Goal: Check status: Check status

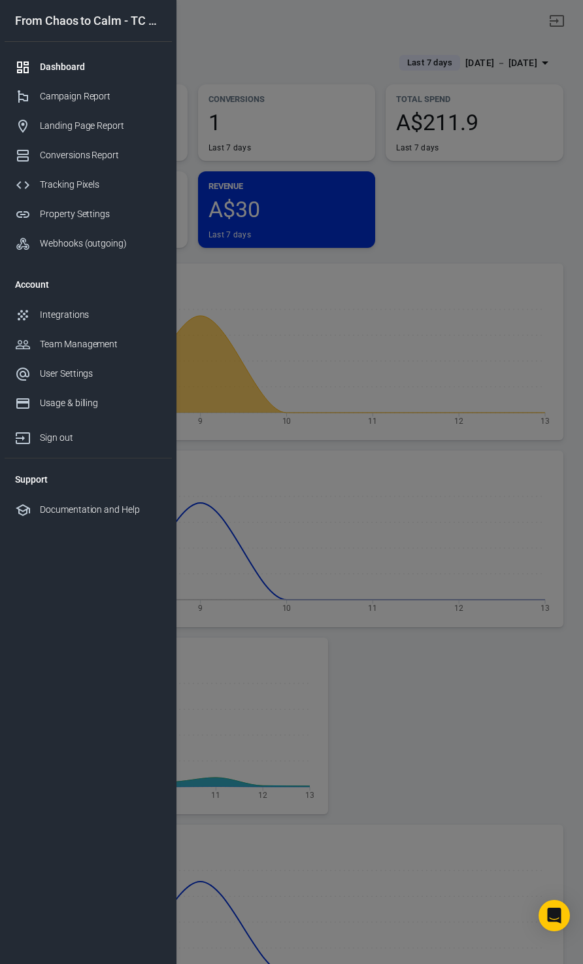
click at [478, 220] on div at bounding box center [291, 482] width 583 height 964
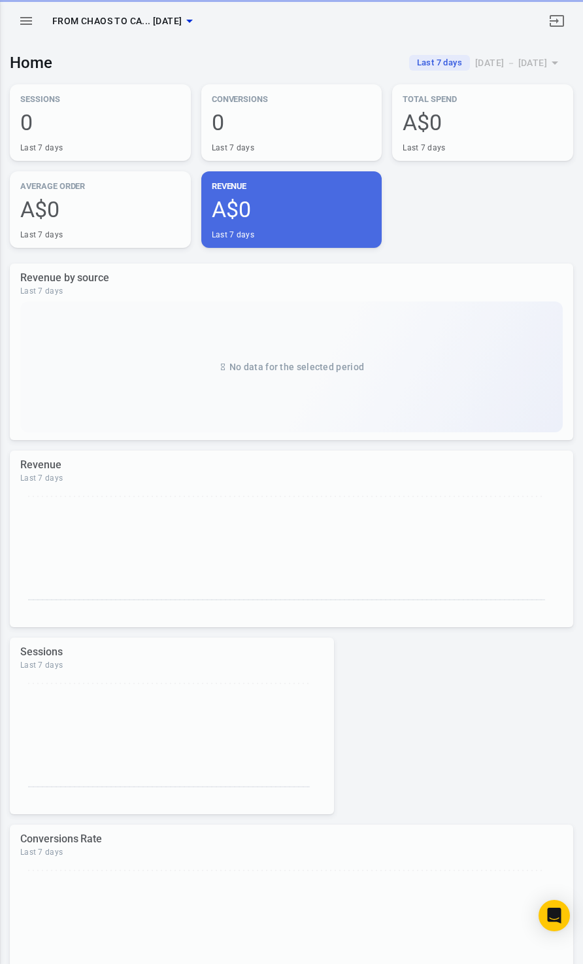
click at [519, 55] on div "[DATE] － [DATE]" at bounding box center [511, 63] width 72 height 16
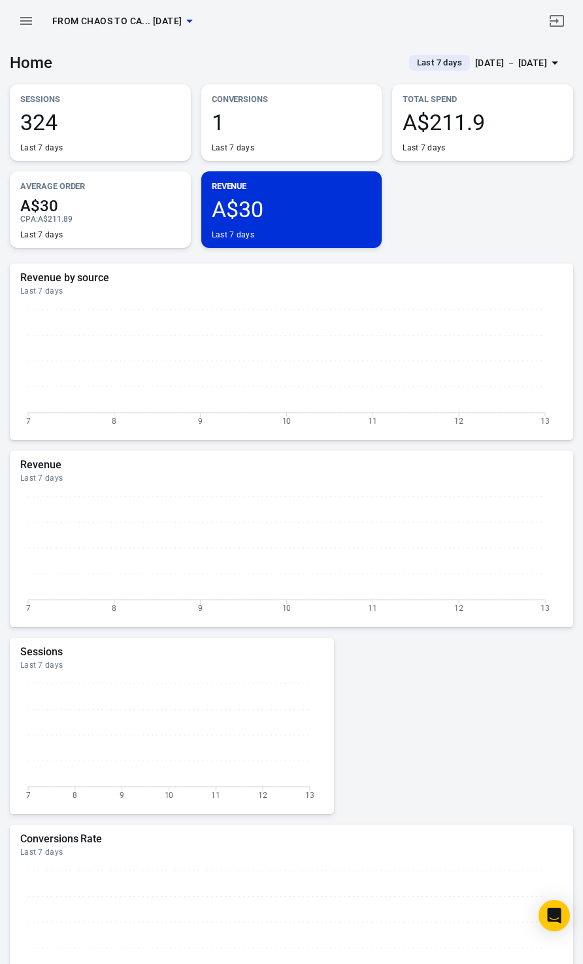
drag, startPoint x: 0, startPoint y: 0, endPoint x: 513, endPoint y: 61, distance: 516.1
click at [513, 61] on div at bounding box center [291, 482] width 583 height 964
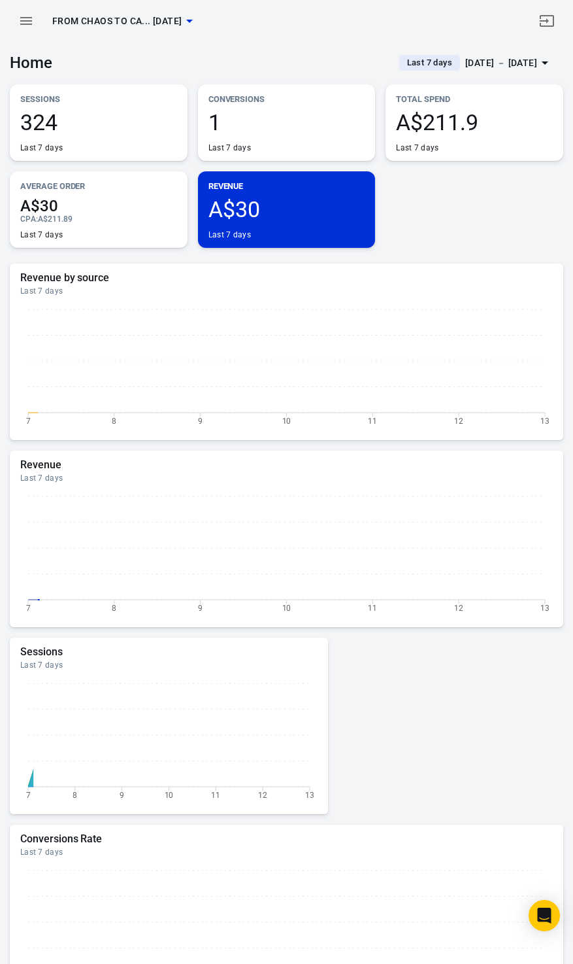
click at [513, 61] on div at bounding box center [286, 482] width 573 height 964
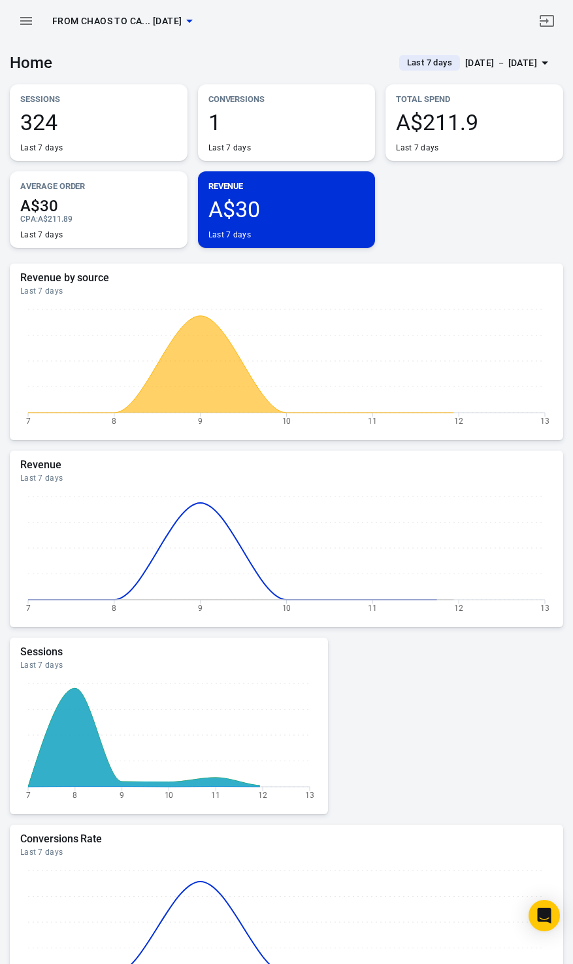
drag, startPoint x: 513, startPoint y: 61, endPoint x: 489, endPoint y: 61, distance: 23.5
click at [489, 61] on div "[DATE] － [DATE]" at bounding box center [501, 63] width 72 height 16
click at [424, 64] on span "Last 7 days" at bounding box center [430, 62] width 56 height 13
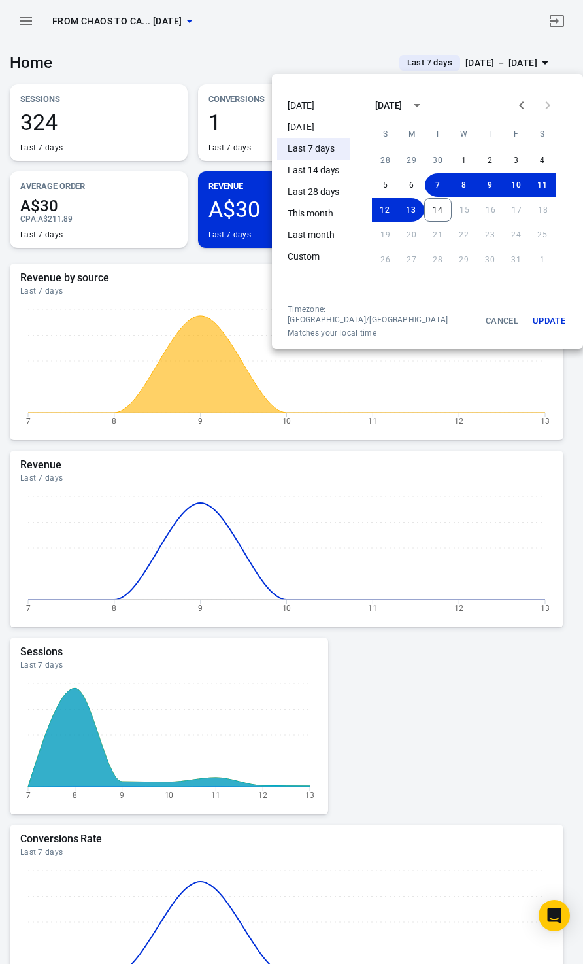
click at [306, 99] on li "Today" at bounding box center [313, 106] width 73 height 22
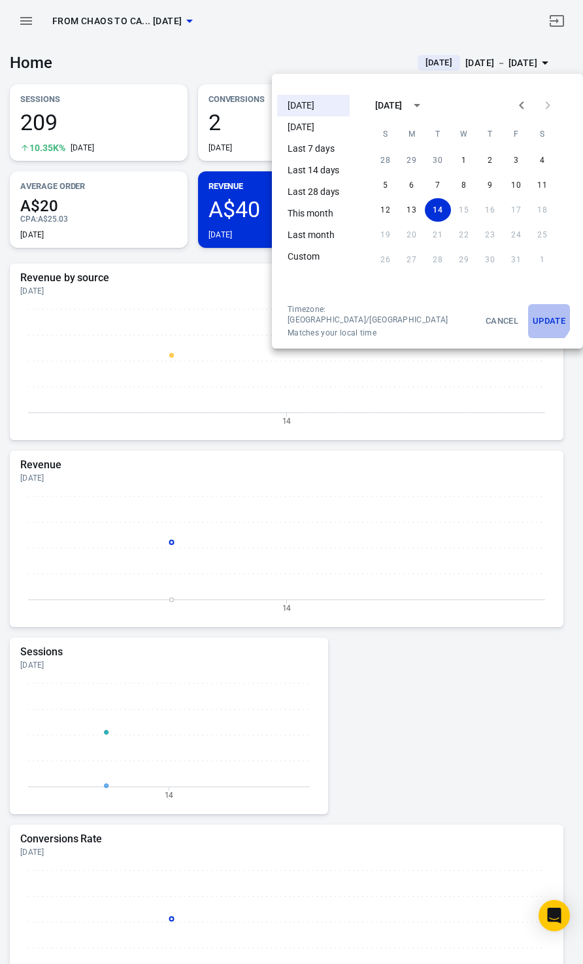
click at [528, 314] on button "Update" at bounding box center [549, 321] width 42 height 34
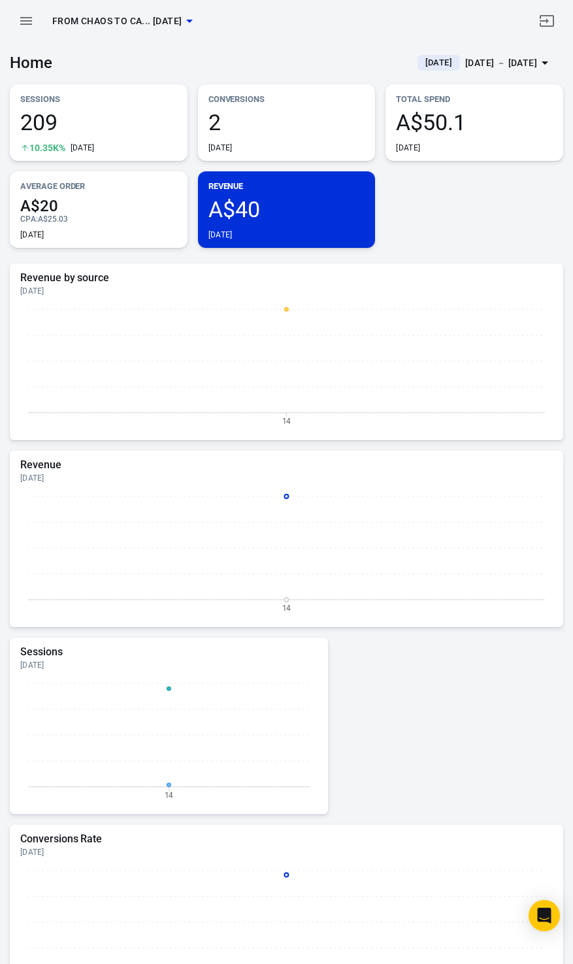
click at [434, 220] on div "Sessions 209 10.35K% Today Conversions 2 Today Total Spend A$50.1 Today Average…" at bounding box center [287, 165] width 554 height 163
click at [460, 213] on div "Sessions 209 10.35K% Today Conversions 2 Today Total Spend A$50.1 Today Average…" at bounding box center [287, 165] width 554 height 163
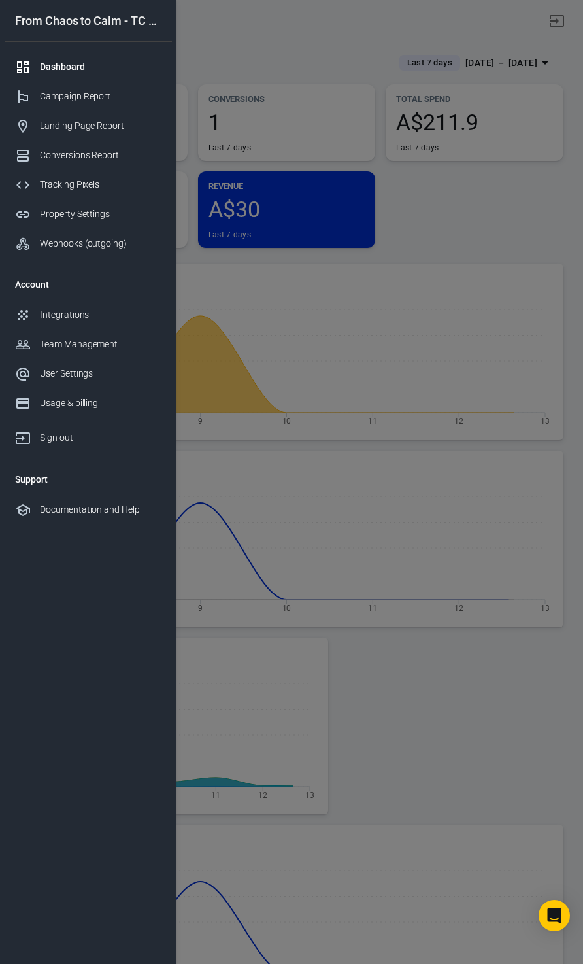
click at [513, 226] on div at bounding box center [291, 482] width 583 height 964
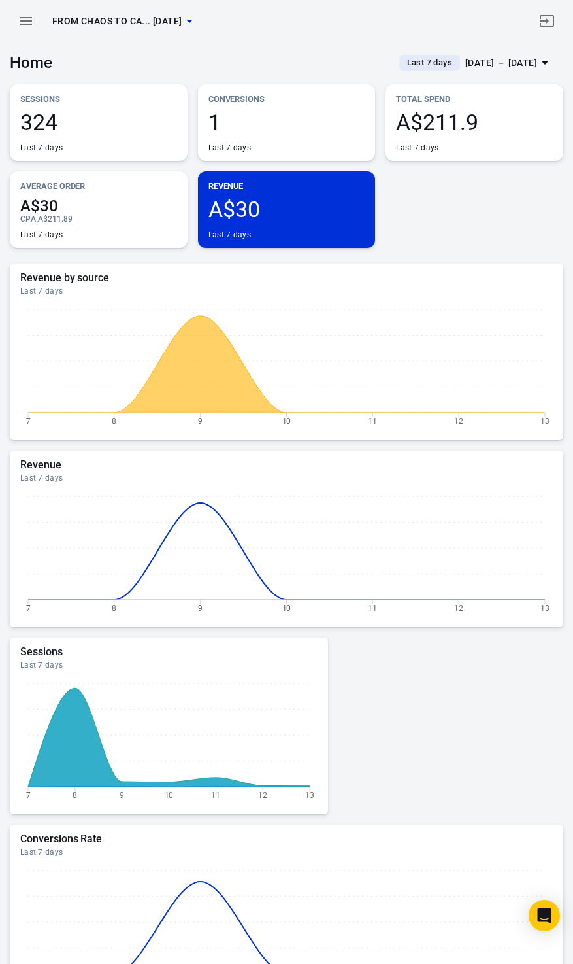
click at [467, 65] on div "[DATE] － [DATE]" at bounding box center [501, 63] width 72 height 16
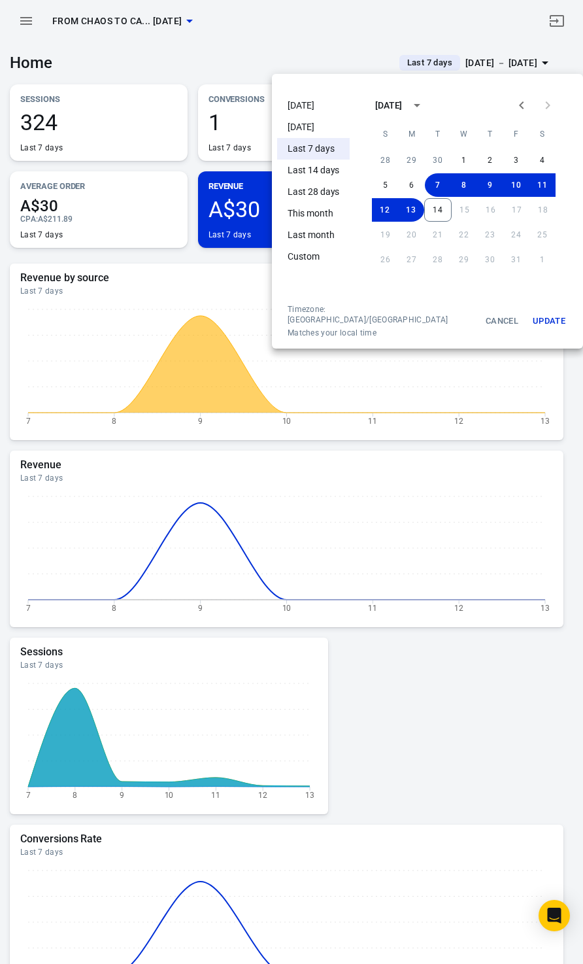
click at [314, 105] on li "Today" at bounding box center [313, 106] width 73 height 22
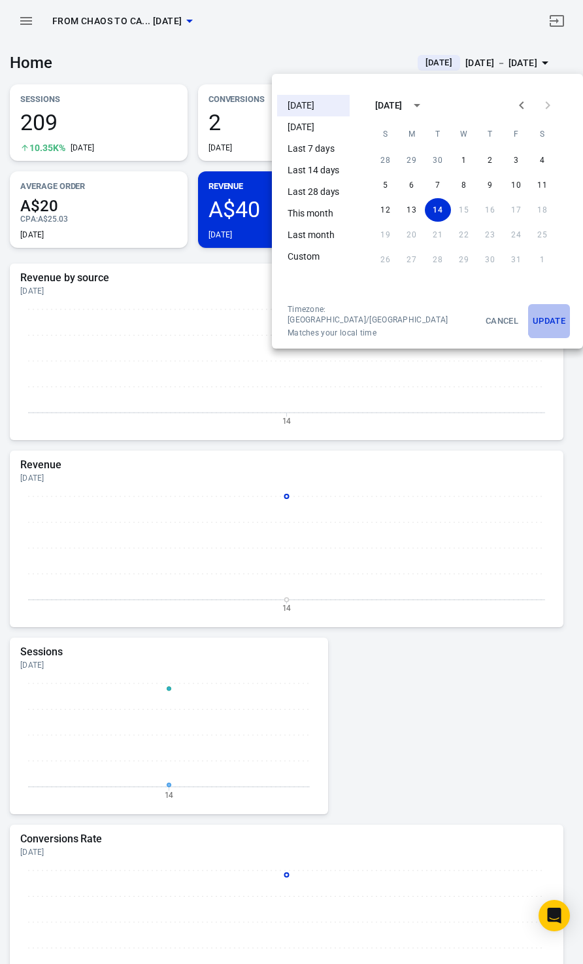
click at [539, 318] on button "Update" at bounding box center [549, 321] width 42 height 34
